Goal: Find specific page/section: Find specific page/section

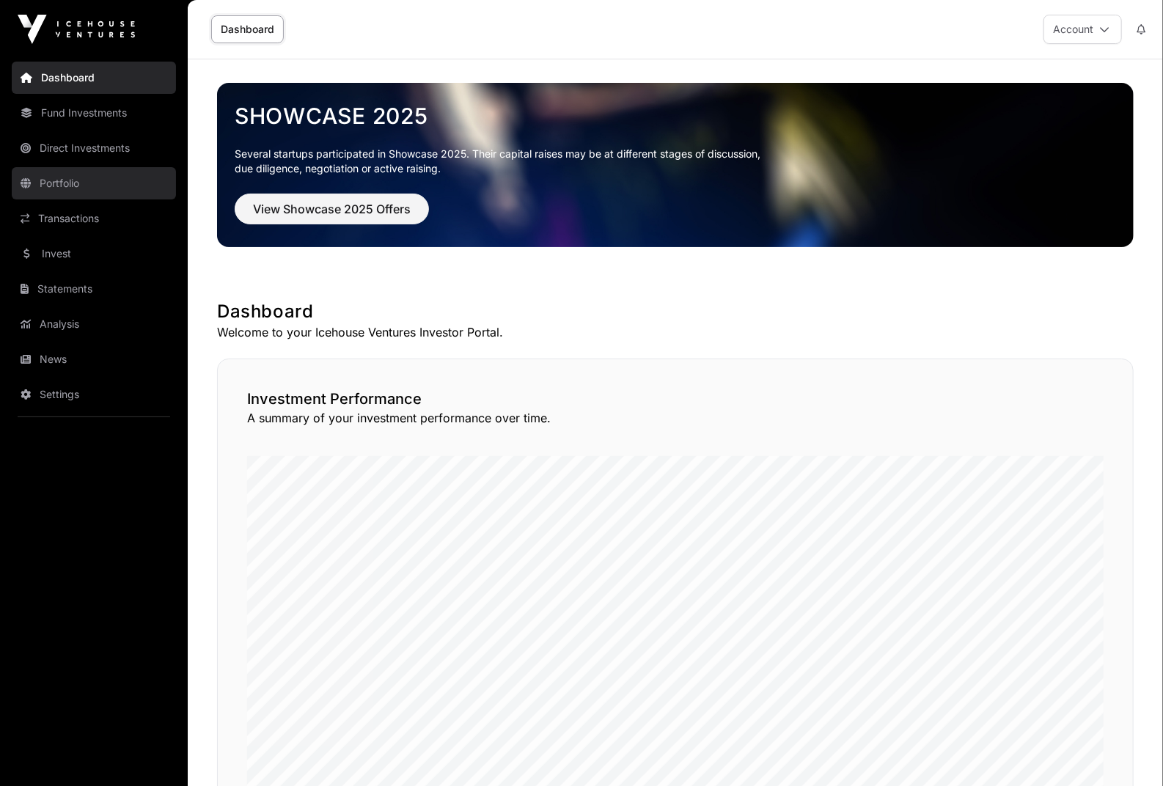
click at [112, 186] on link "Portfolio" at bounding box center [94, 183] width 164 height 32
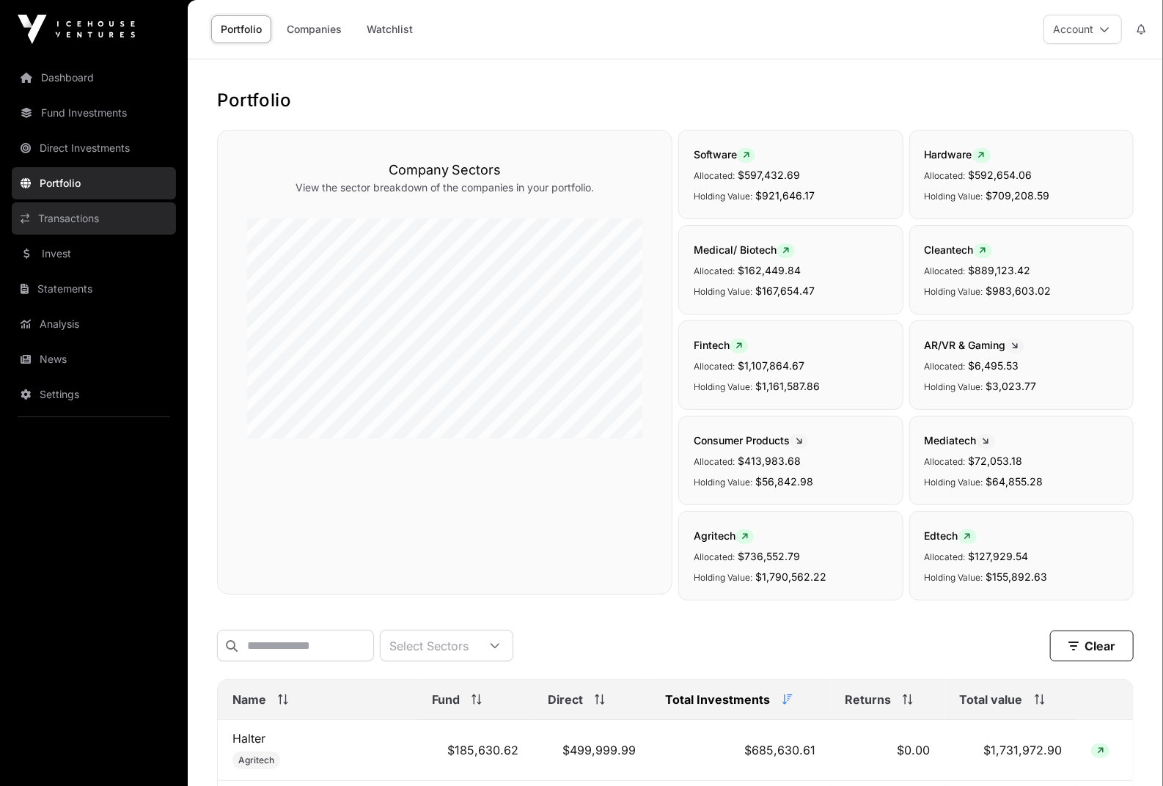
click at [81, 212] on link "Transactions" at bounding box center [94, 218] width 164 height 32
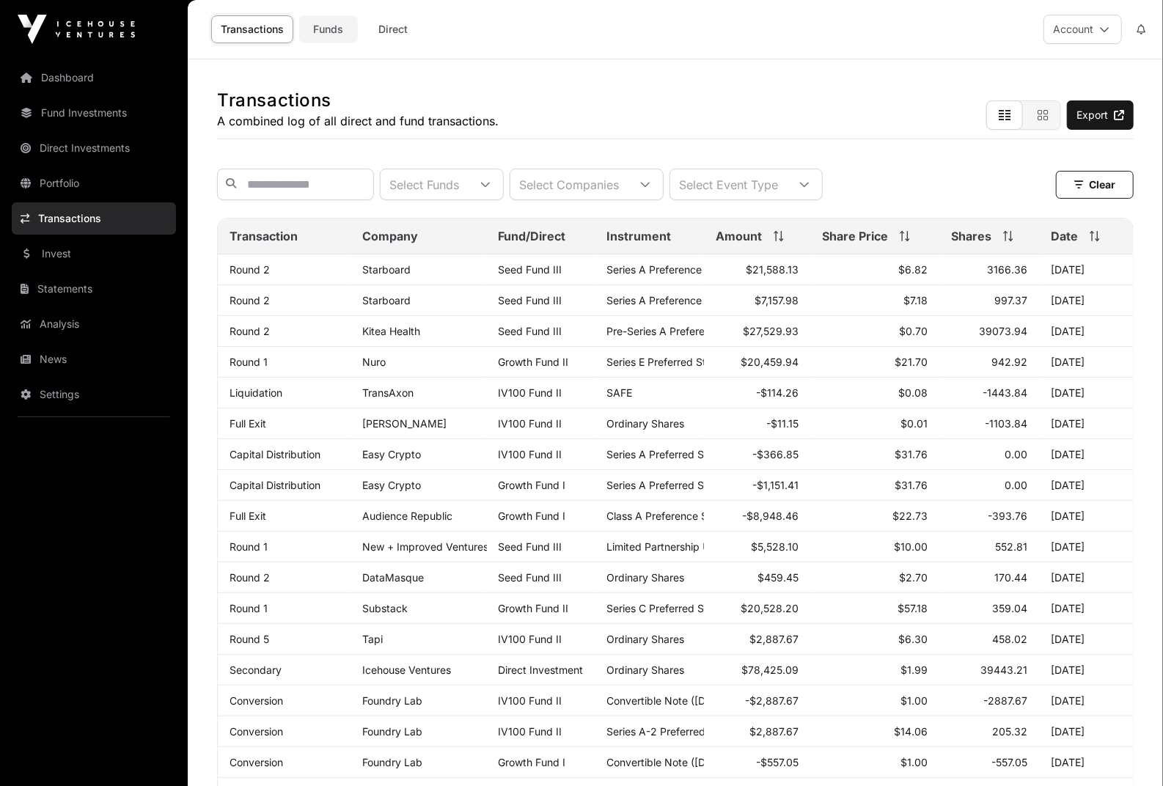
click at [322, 21] on link "Funds" at bounding box center [328, 29] width 59 height 28
click at [101, 246] on link "Invest" at bounding box center [94, 254] width 164 height 32
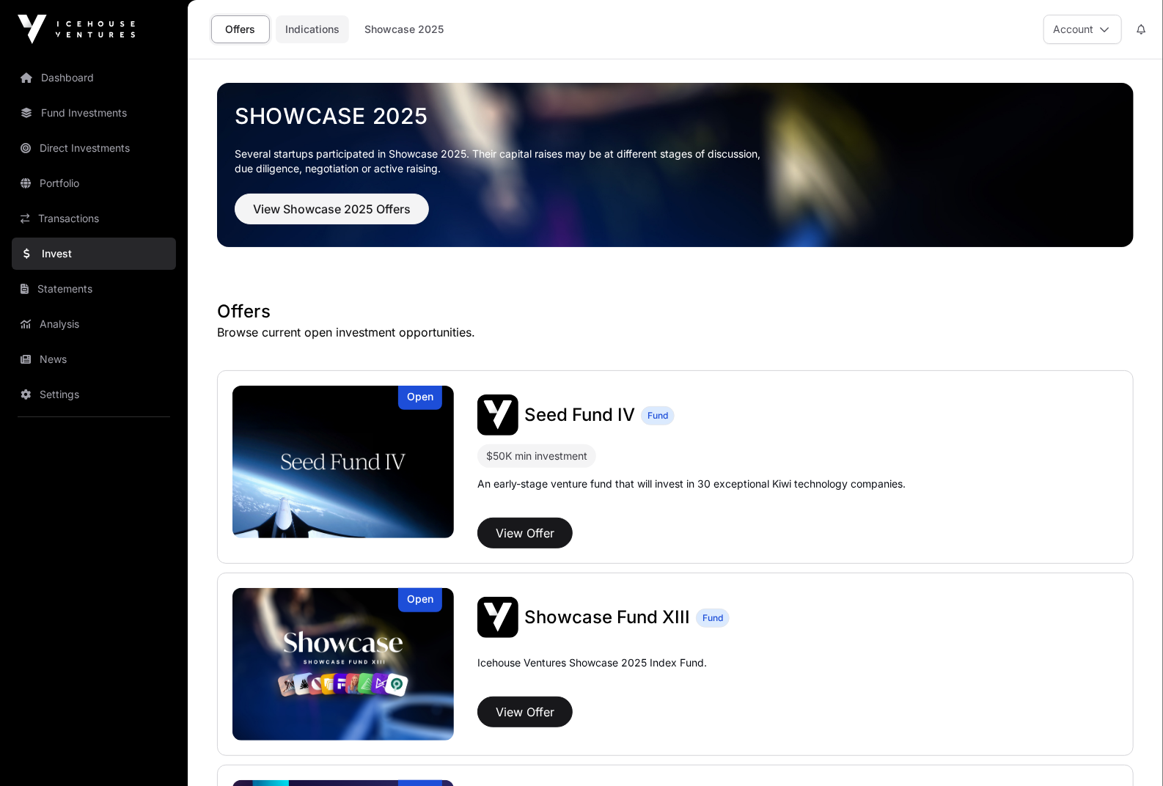
click at [309, 35] on link "Indications" at bounding box center [312, 29] width 73 height 28
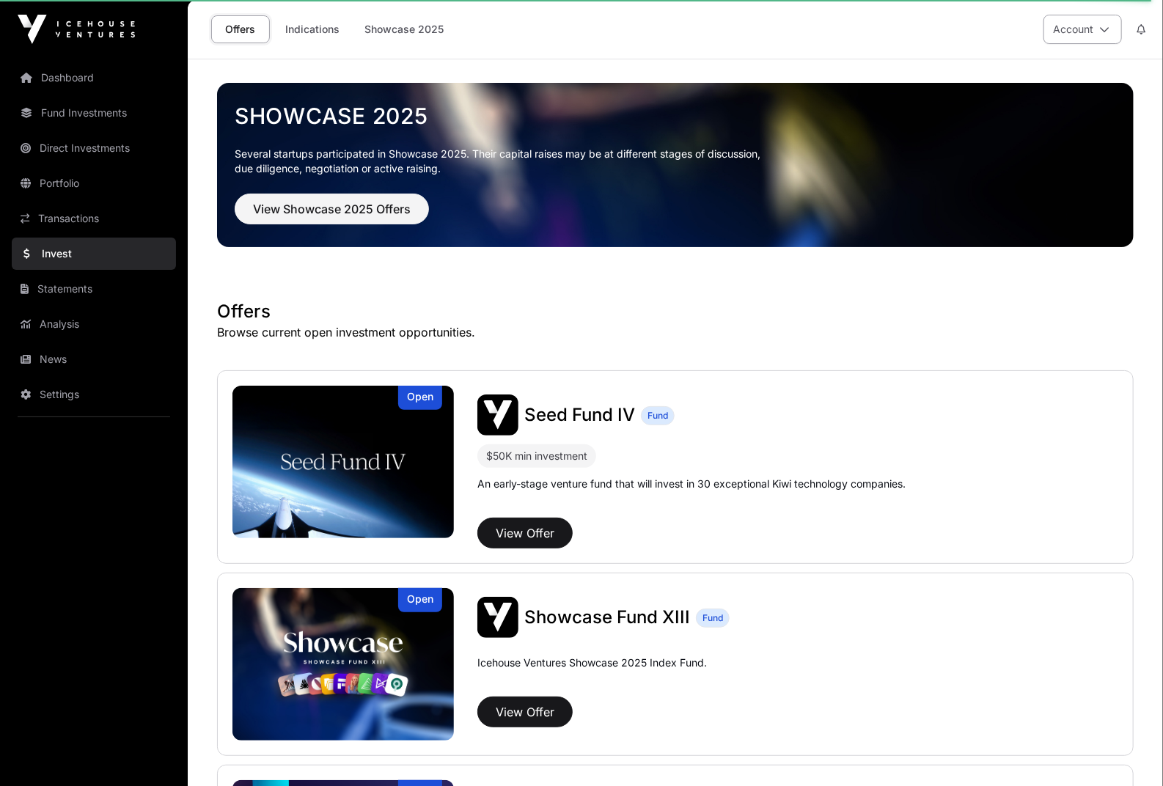
click at [1082, 24] on button "Account" at bounding box center [1083, 29] width 78 height 29
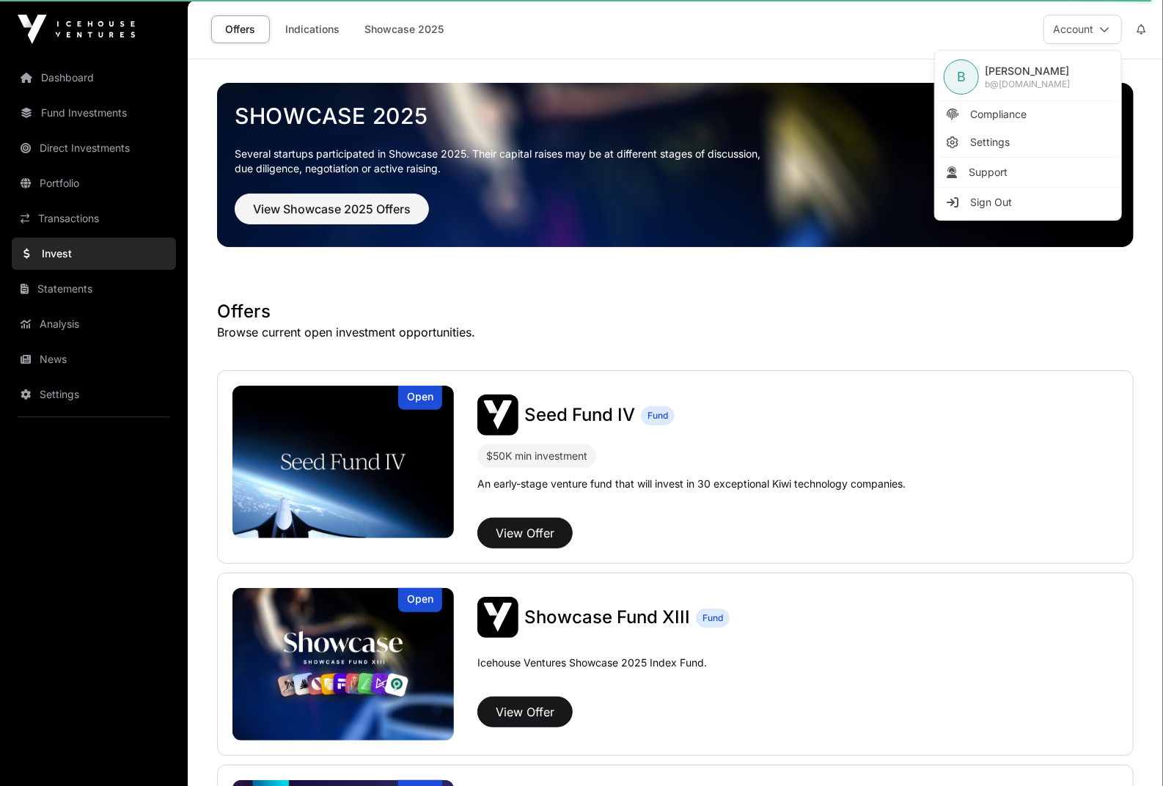
click at [855, 47] on div "Offers Indications Showcase 2025 Account" at bounding box center [676, 29] width 958 height 59
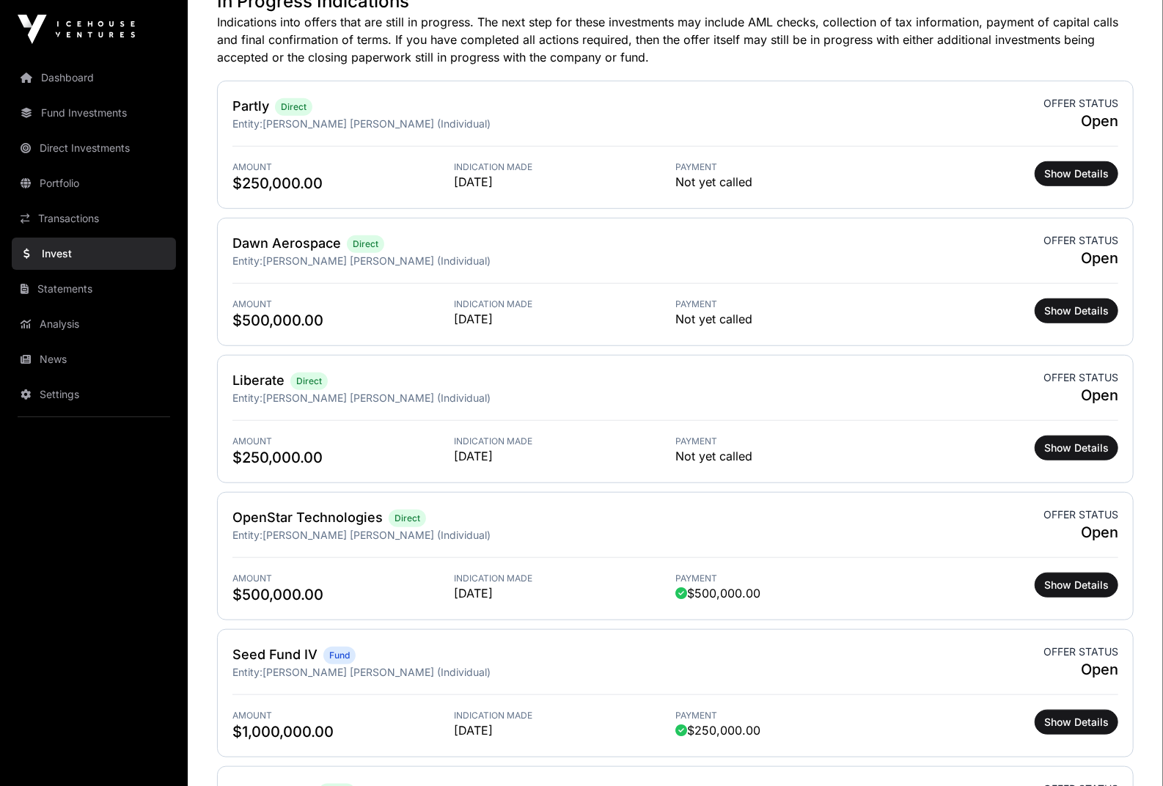
scroll to position [447, 0]
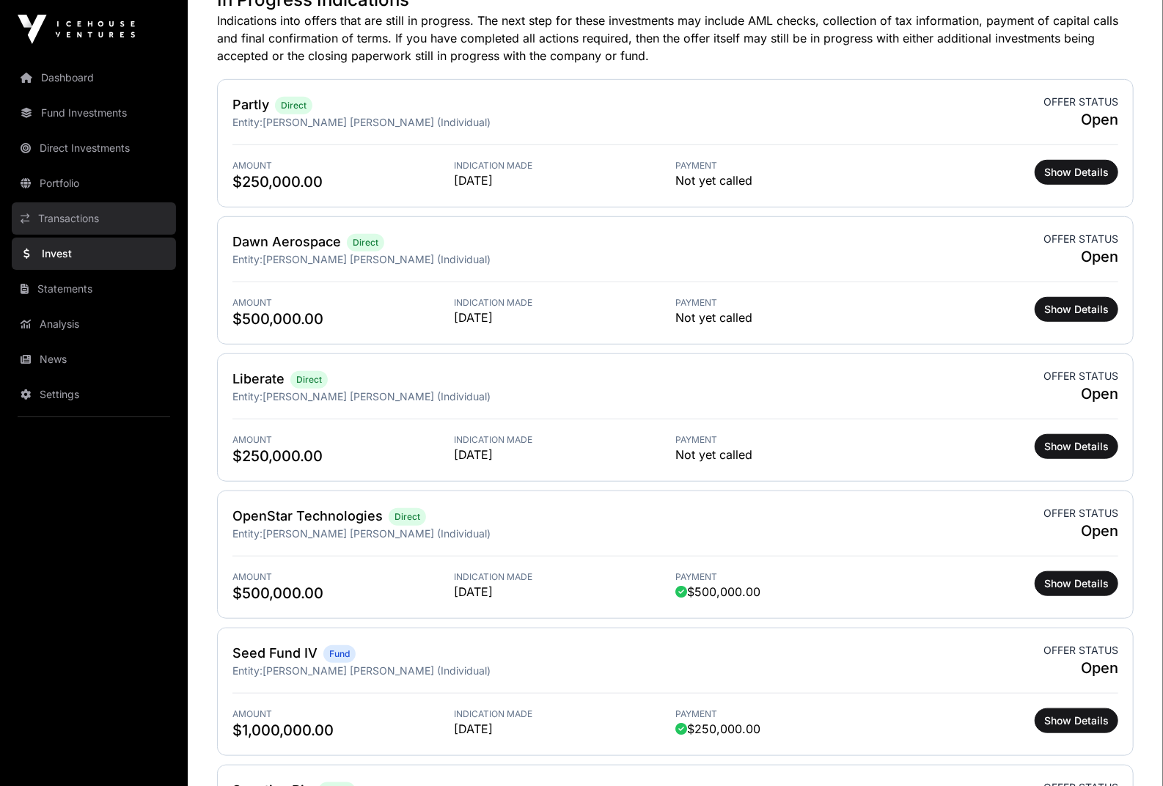
click at [127, 230] on link "Transactions" at bounding box center [94, 218] width 164 height 32
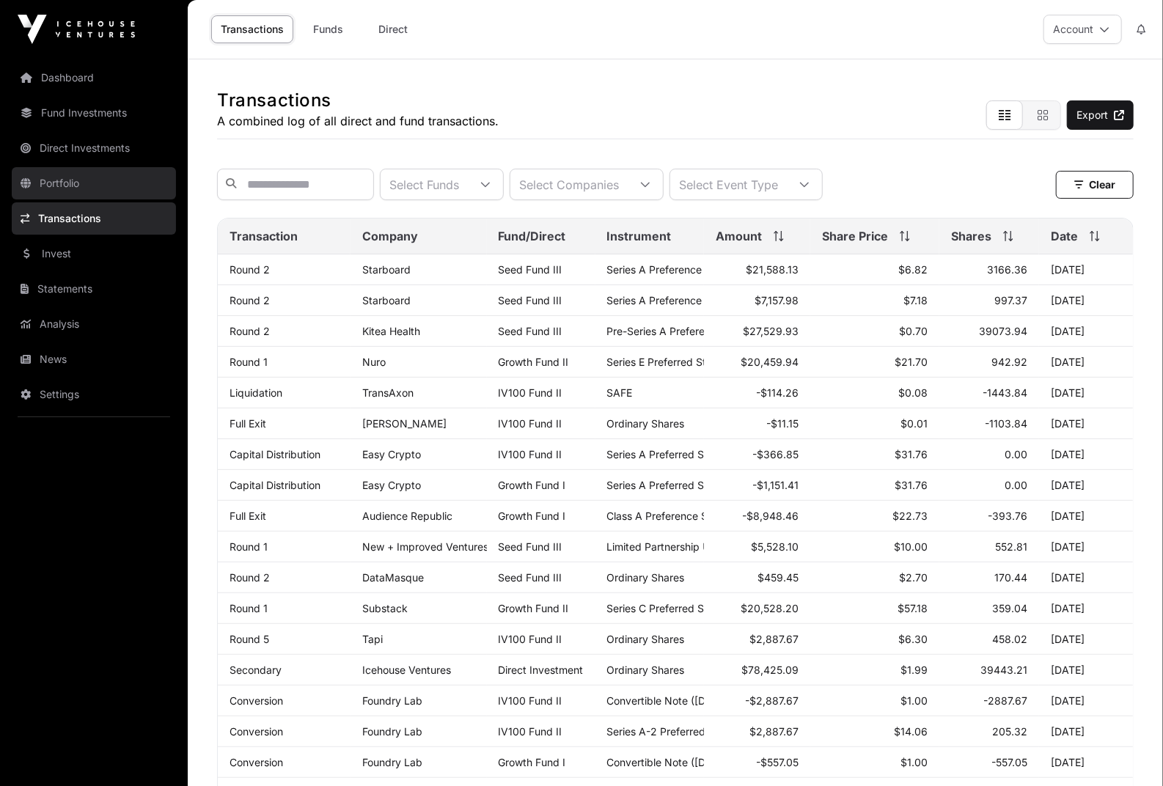
click at [109, 175] on link "Portfolio" at bounding box center [94, 183] width 164 height 32
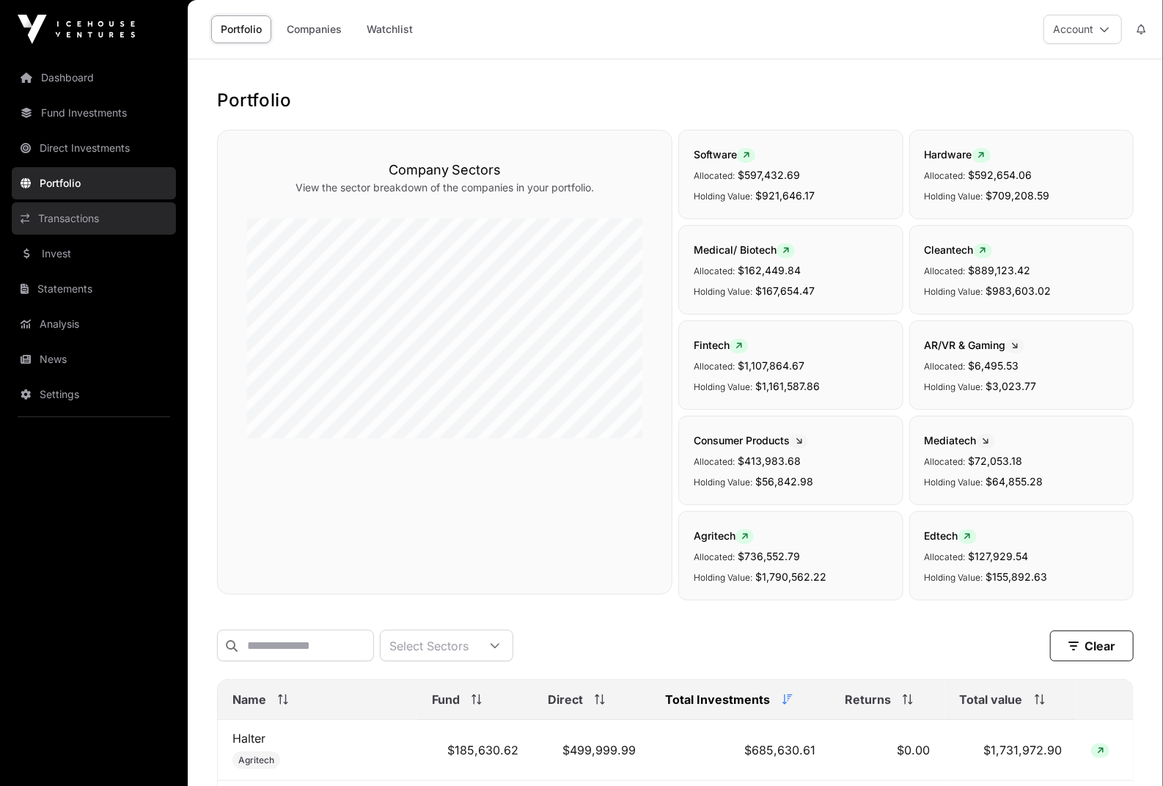
click at [100, 226] on link "Transactions" at bounding box center [94, 218] width 164 height 32
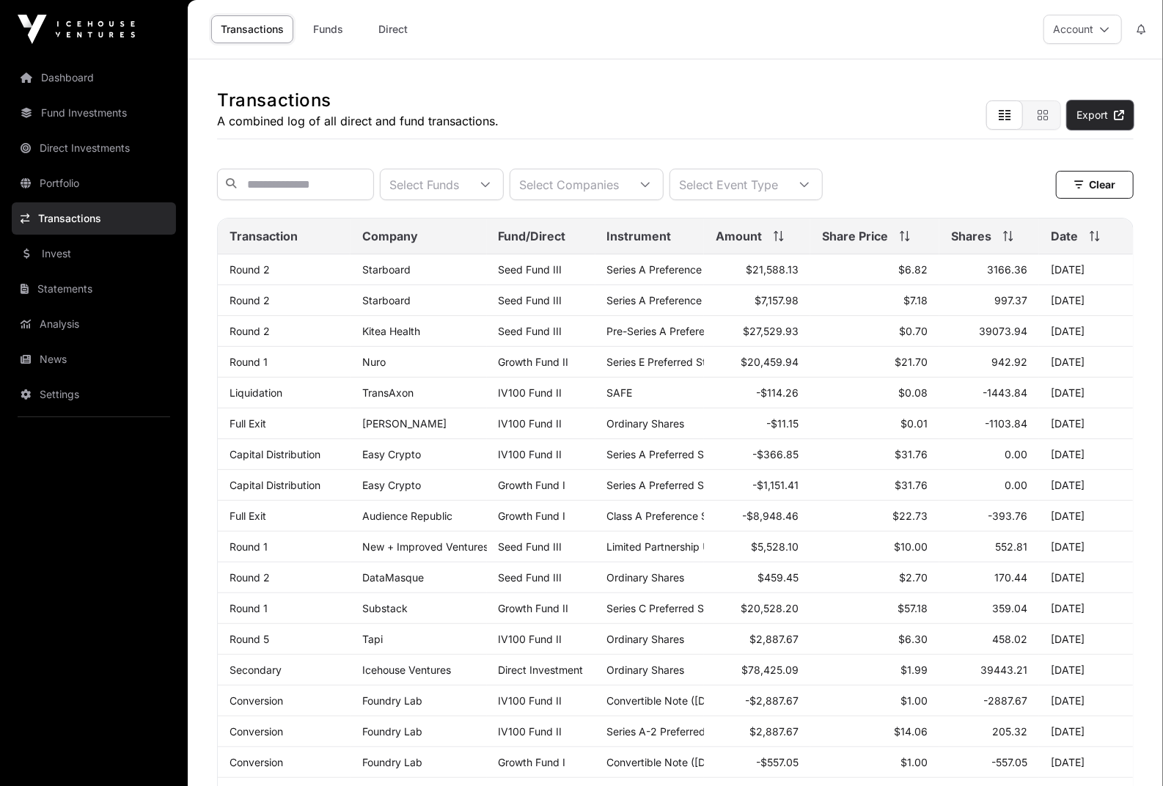
click at [1101, 113] on link "Export" at bounding box center [1100, 114] width 67 height 29
click at [331, 31] on link "Funds" at bounding box center [328, 29] width 59 height 28
click at [338, 31] on link "Funds" at bounding box center [328, 29] width 59 height 28
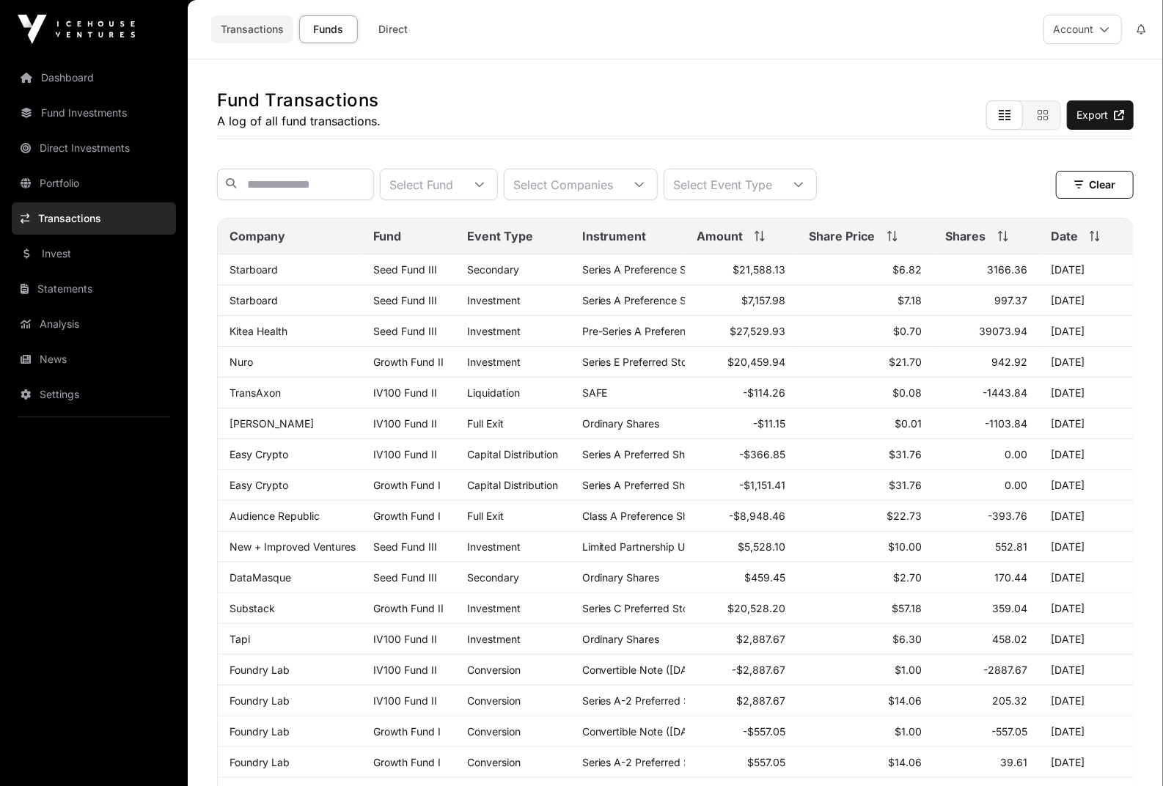
click at [230, 26] on link "Transactions" at bounding box center [252, 29] width 82 height 28
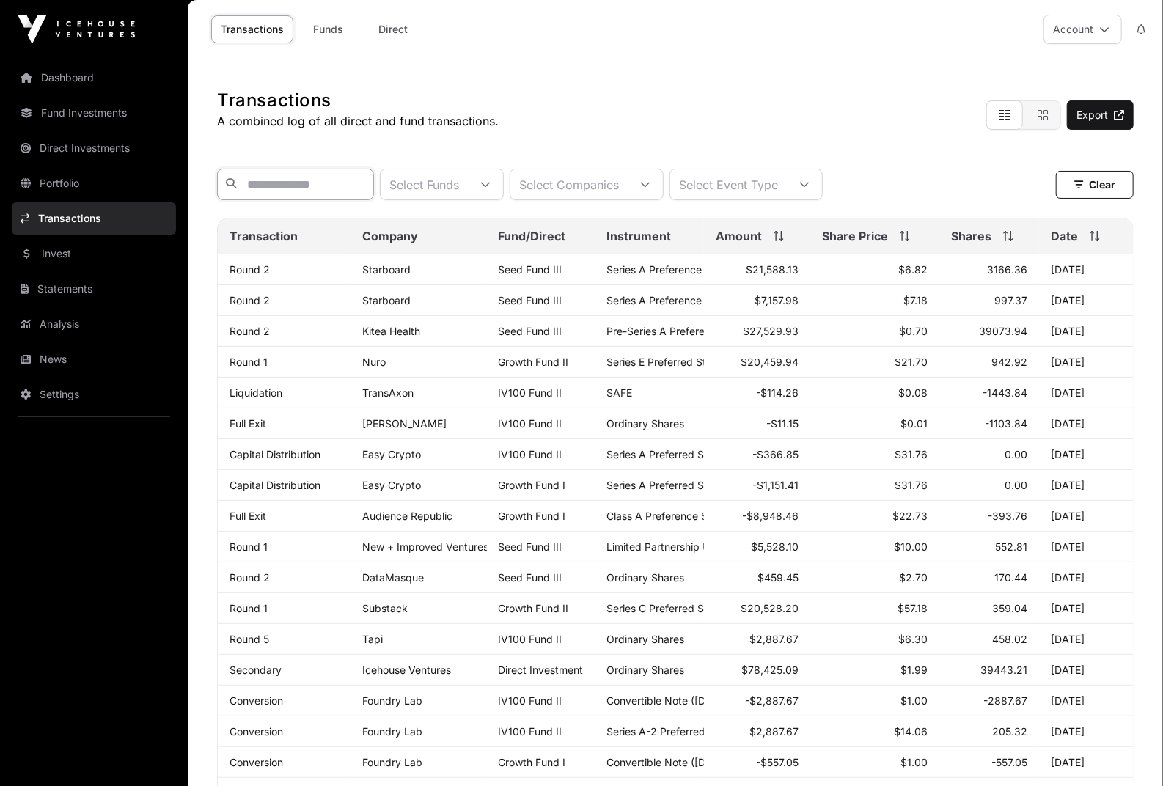
click at [276, 169] on input "text" at bounding box center [295, 185] width 157 height 32
click at [277, 183] on input "text" at bounding box center [295, 185] width 157 height 32
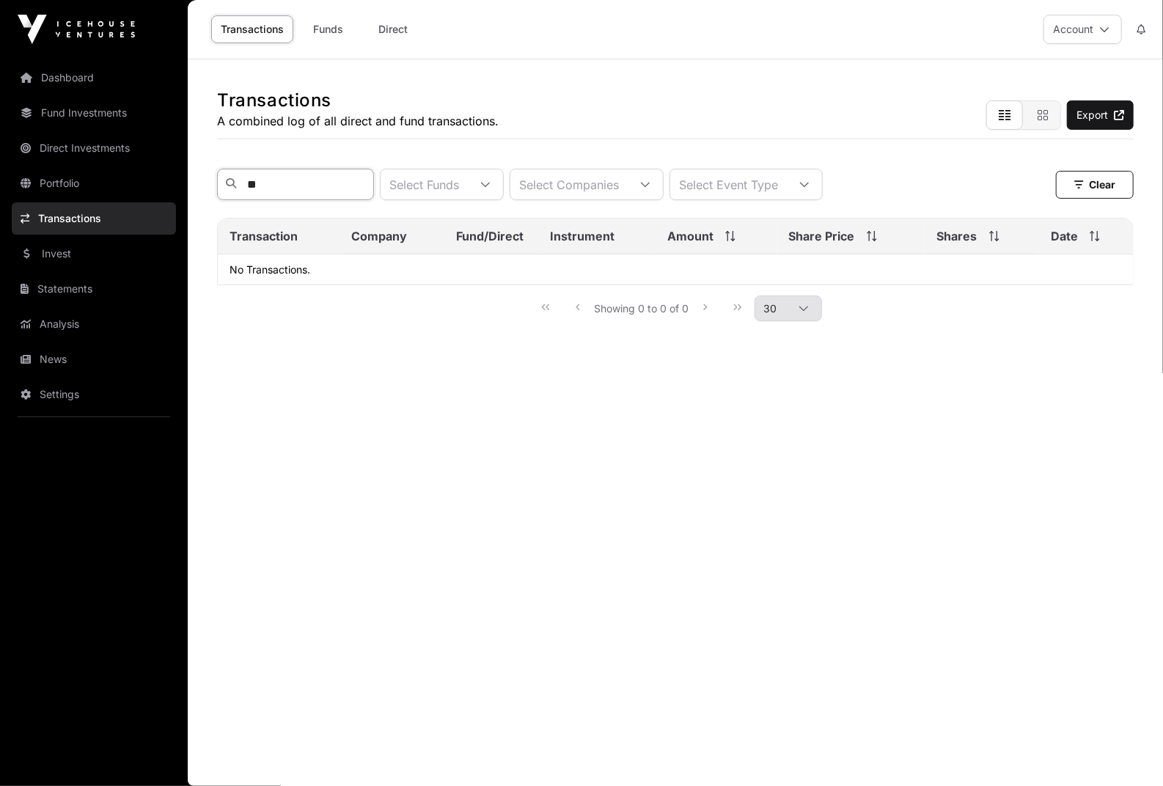
type input "*"
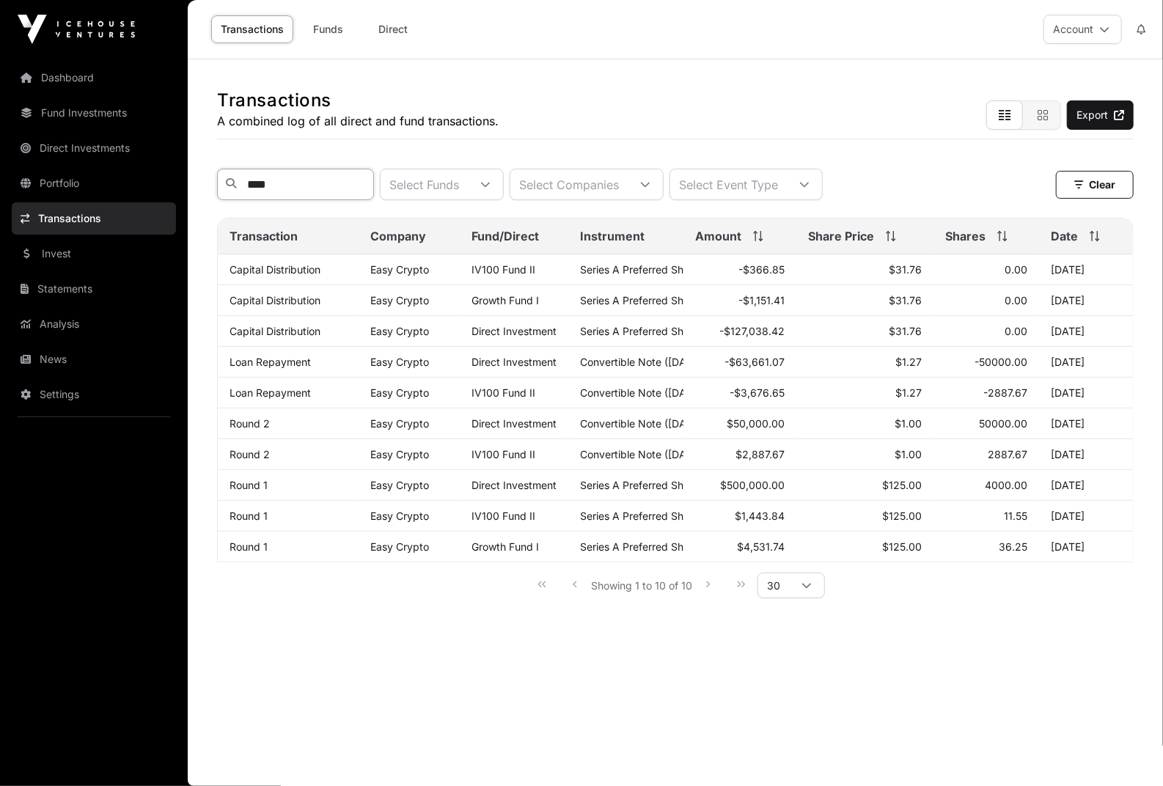
type input "****"
